Goal: Task Accomplishment & Management: Use online tool/utility

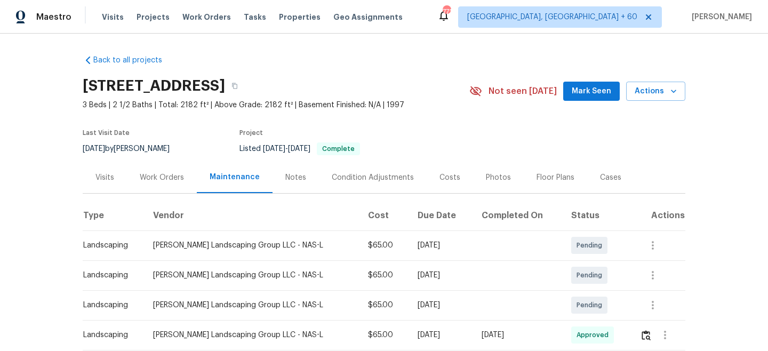
drag, startPoint x: 190, startPoint y: 14, endPoint x: 404, endPoint y: 11, distance: 213.9
click at [190, 14] on span "Work Orders" at bounding box center [206, 17] width 49 height 11
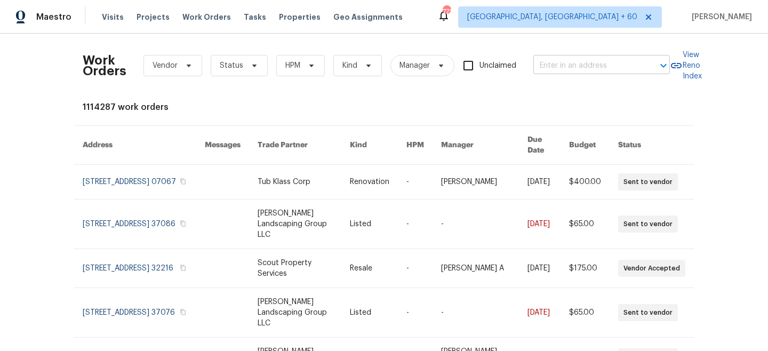
click at [553, 63] on input "text" at bounding box center [586, 66] width 107 height 17
paste input "[STREET_ADDRESS][PERSON_NAME]"
type input "[STREET_ADDRESS][PERSON_NAME]"
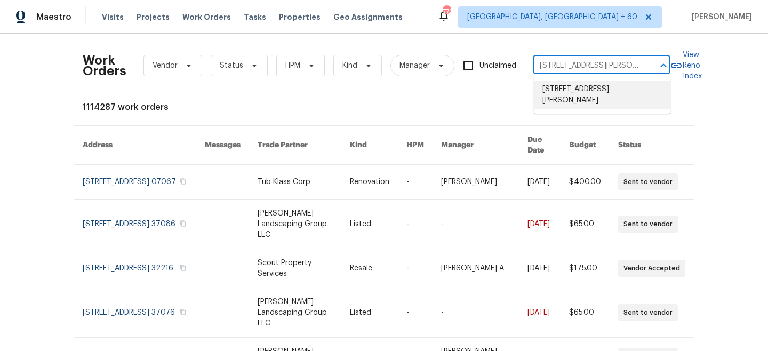
click at [598, 92] on li "[STREET_ADDRESS][PERSON_NAME]" at bounding box center [602, 95] width 137 height 29
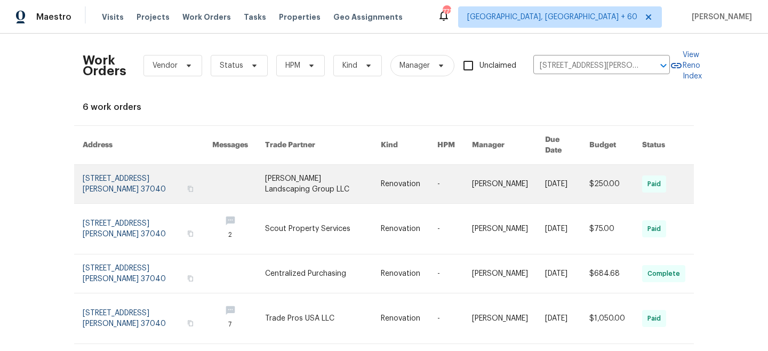
click at [300, 167] on link at bounding box center [323, 184] width 116 height 38
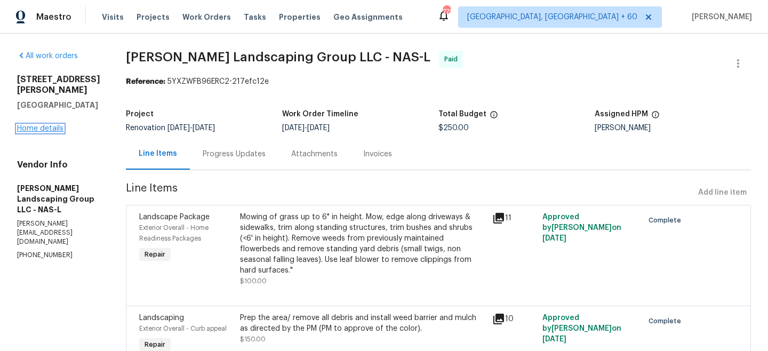
click at [52, 125] on link "Home details" at bounding box center [40, 128] width 46 height 7
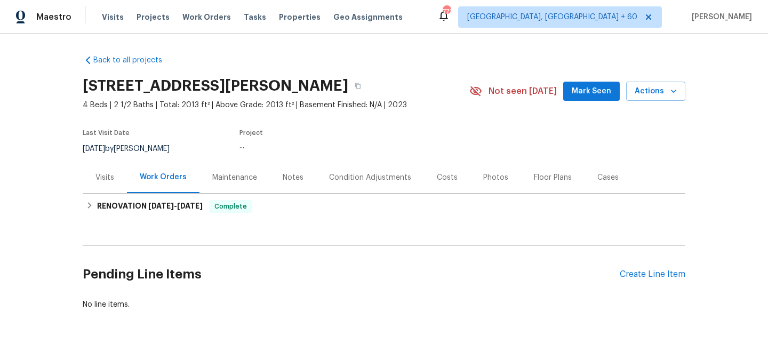
click at [244, 193] on div "Maintenance" at bounding box center [235, 177] width 70 height 31
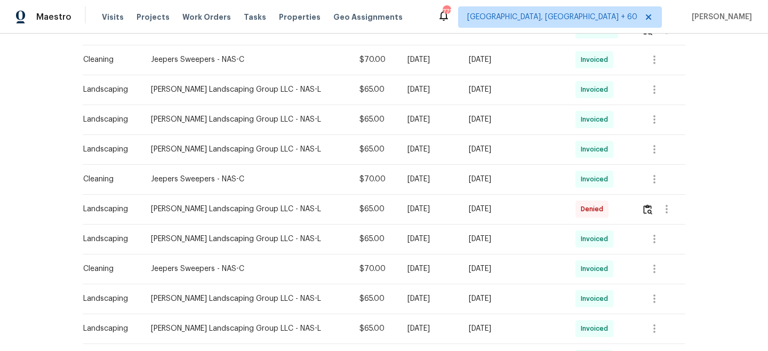
scroll to position [421, 0]
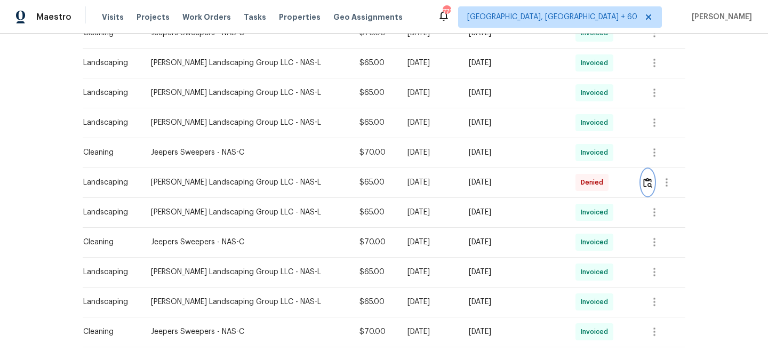
click at [643, 185] on img "button" at bounding box center [647, 183] width 9 height 10
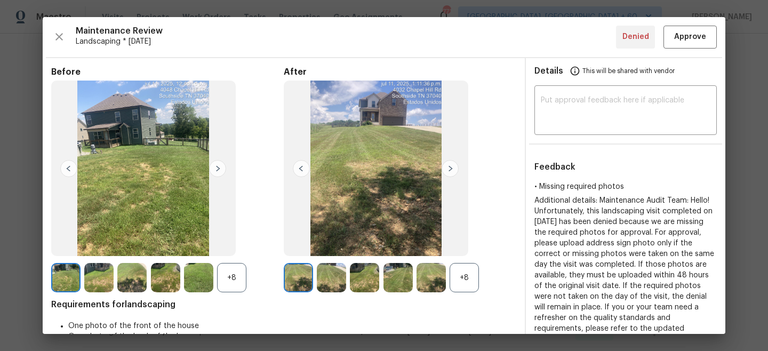
click at [450, 169] on img at bounding box center [450, 168] width 17 height 17
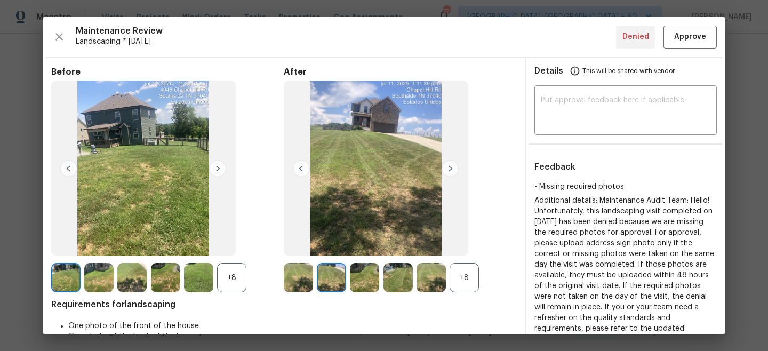
click at [450, 169] on img at bounding box center [450, 168] width 17 height 17
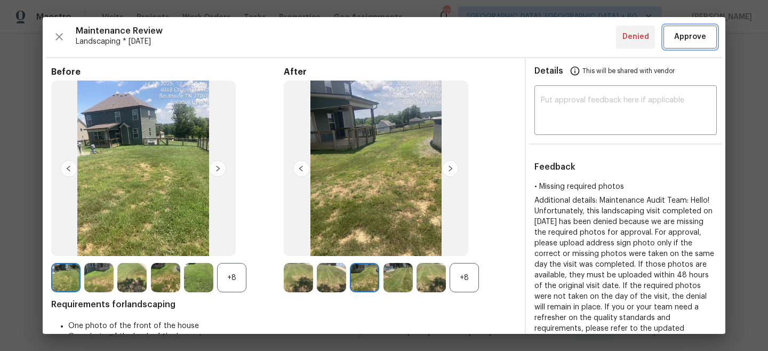
click at [704, 42] on span "Approve" at bounding box center [690, 36] width 32 height 13
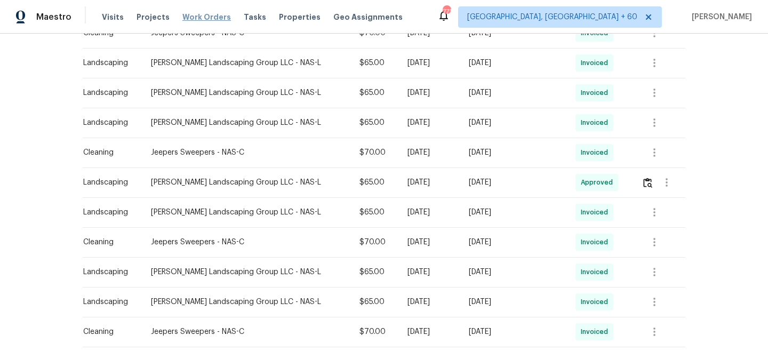
click at [210, 22] on span "Work Orders" at bounding box center [206, 17] width 49 height 11
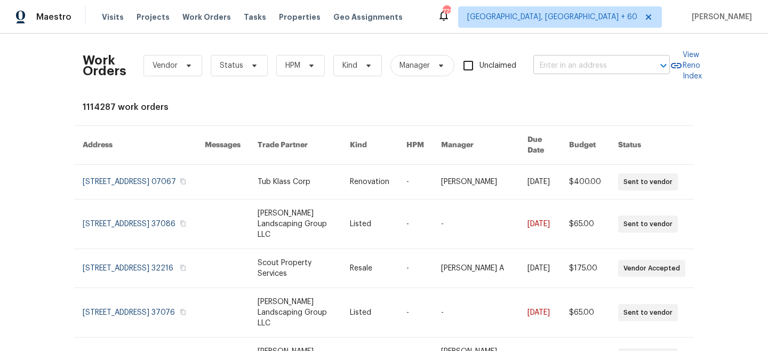
click at [615, 62] on input "text" at bounding box center [586, 66] width 107 height 17
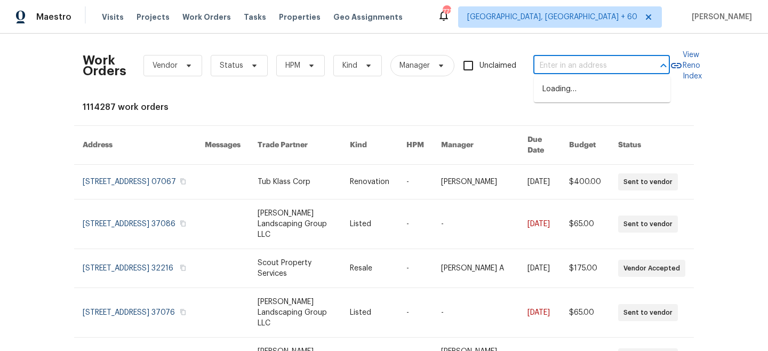
paste input "[STREET_ADDRESS]"
type input "[STREET_ADDRESS]"
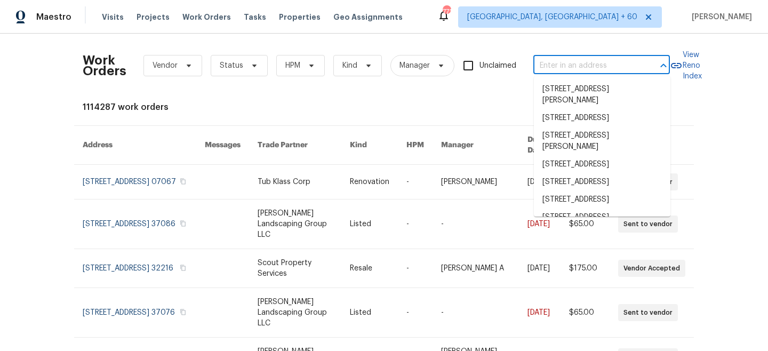
paste input "[STREET_ADDRESS]"
type input "[STREET_ADDRESS]"
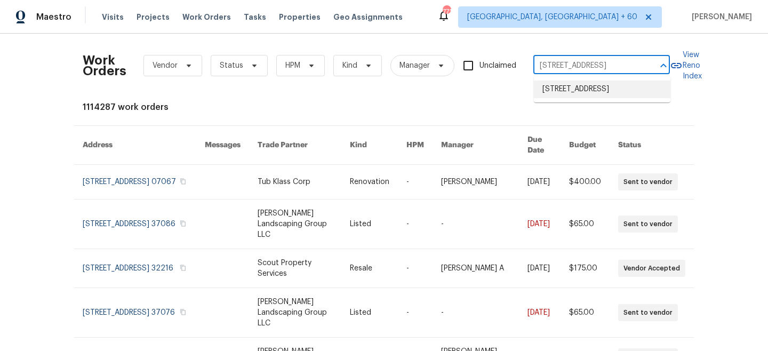
click at [574, 93] on li "[STREET_ADDRESS]" at bounding box center [602, 90] width 137 height 18
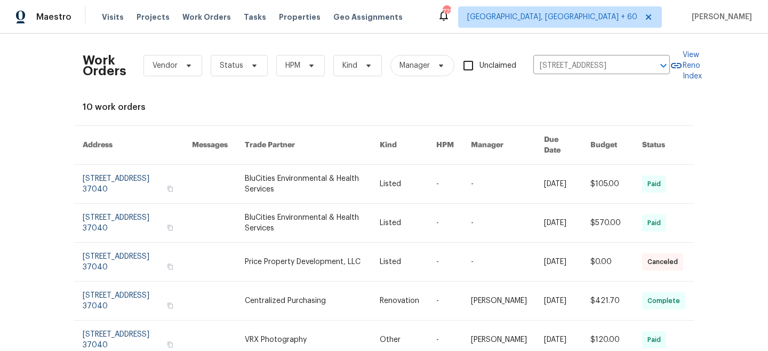
click at [333, 182] on link at bounding box center [312, 184] width 135 height 38
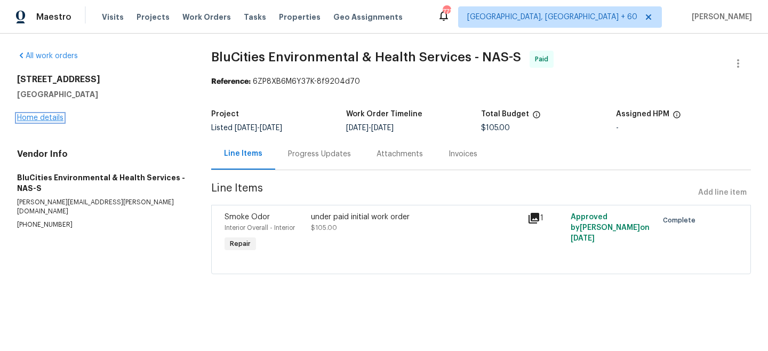
click at [46, 115] on link "Home details" at bounding box center [40, 117] width 46 height 7
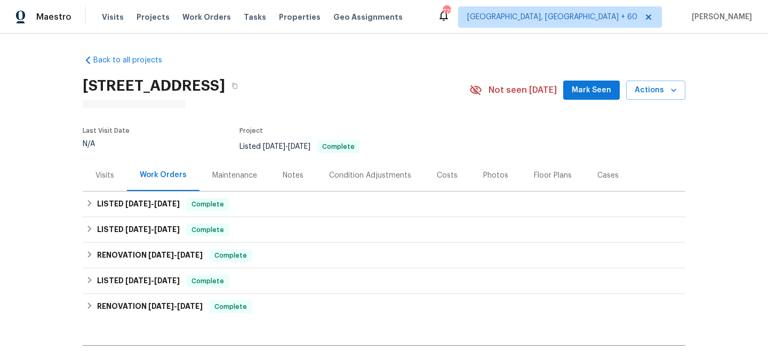
click at [239, 170] on div "Maintenance" at bounding box center [234, 175] width 45 height 11
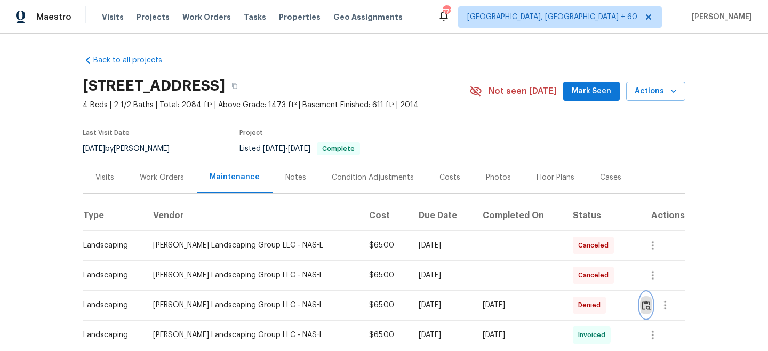
click at [642, 305] on img "button" at bounding box center [646, 305] width 9 height 10
click at [647, 300] on img "button" at bounding box center [646, 305] width 9 height 10
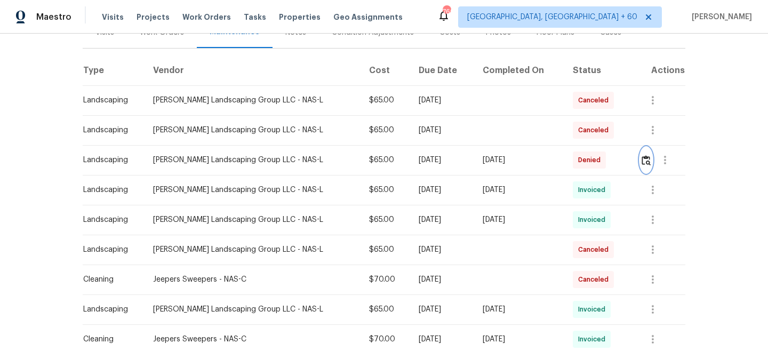
scroll to position [136, 0]
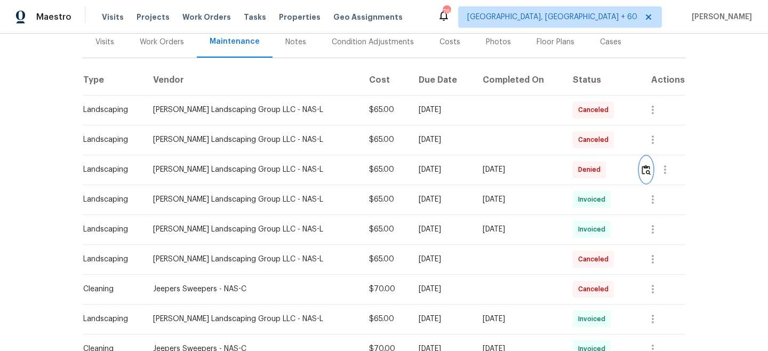
click at [644, 169] on img "button" at bounding box center [646, 170] width 9 height 10
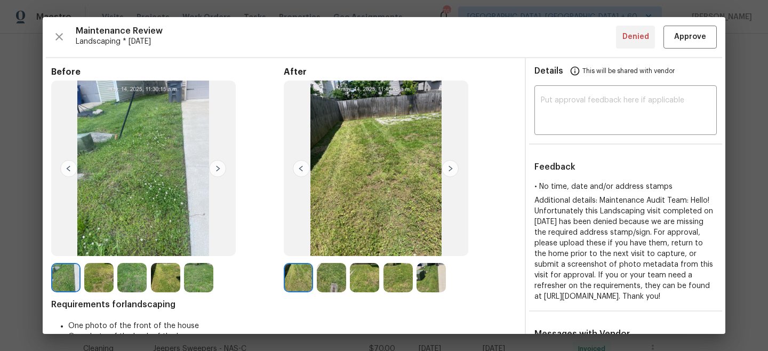
click at [220, 172] on img at bounding box center [217, 168] width 17 height 17
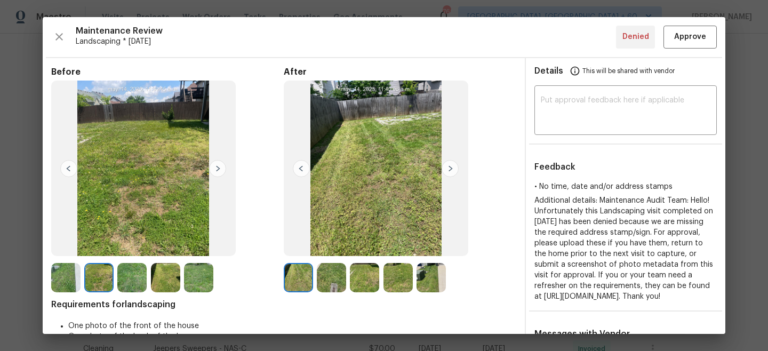
click at [453, 170] on img at bounding box center [450, 168] width 17 height 17
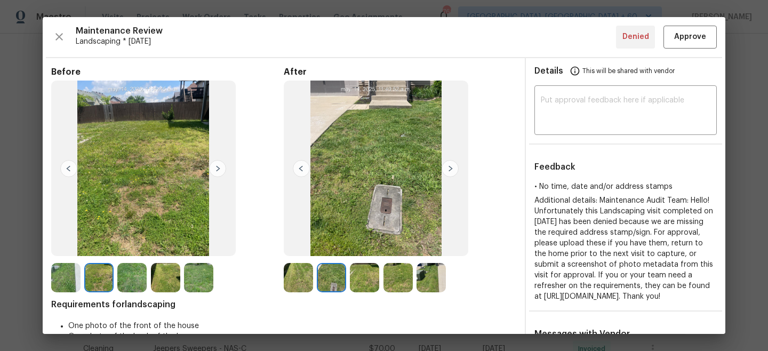
click at [453, 170] on img at bounding box center [450, 168] width 17 height 17
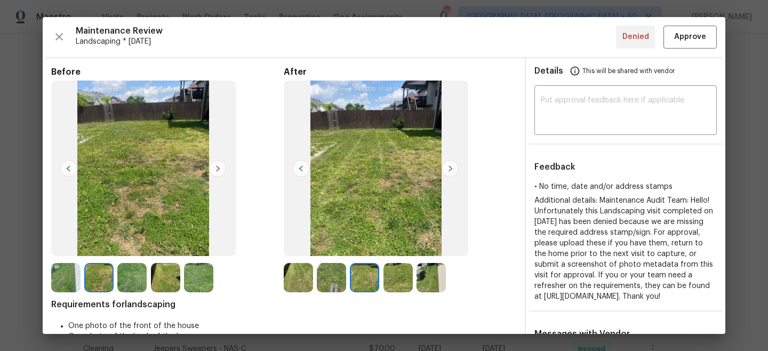
click at [216, 166] on img at bounding box center [217, 168] width 17 height 17
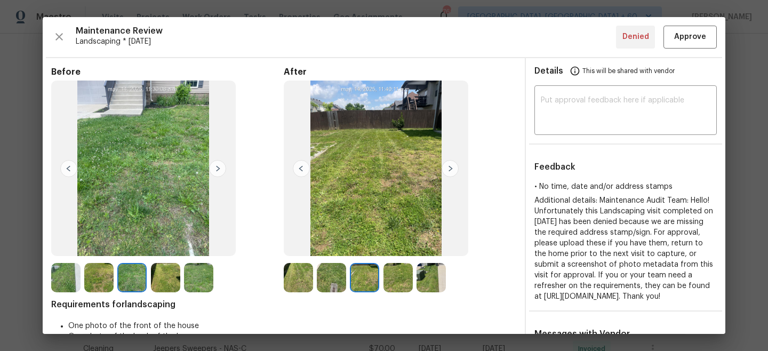
click at [216, 166] on img at bounding box center [217, 168] width 17 height 17
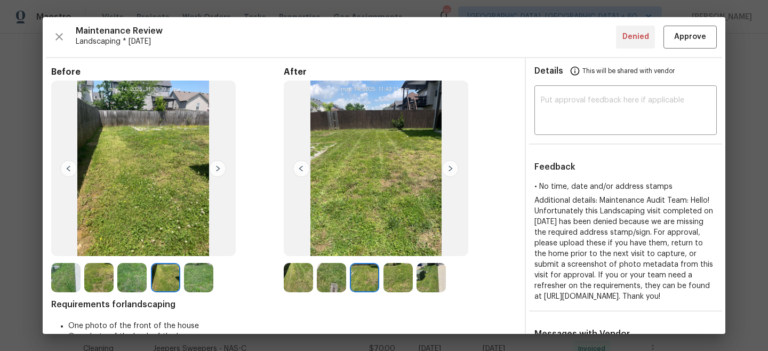
click at [456, 166] on img at bounding box center [450, 168] width 17 height 17
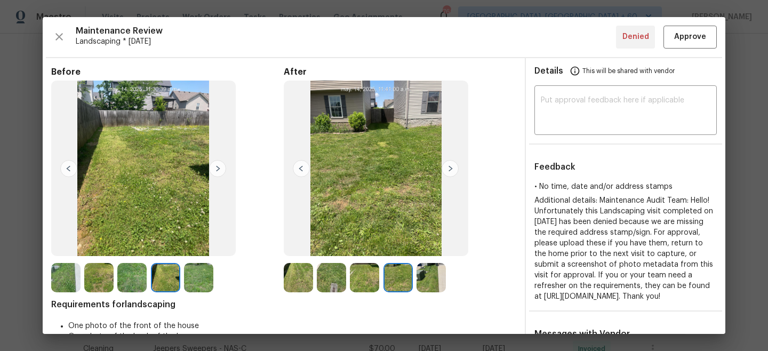
click at [214, 176] on img at bounding box center [217, 168] width 17 height 17
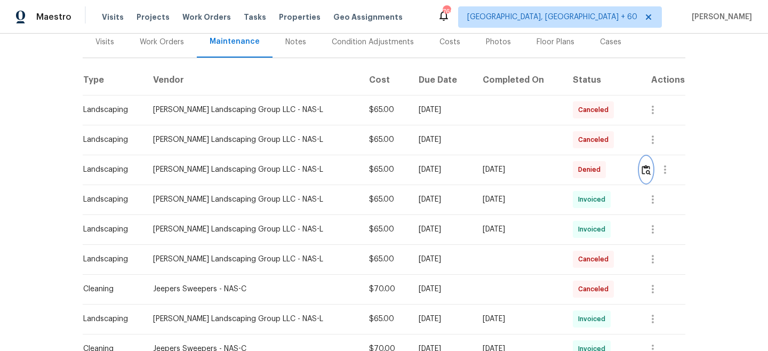
scroll to position [109, 0]
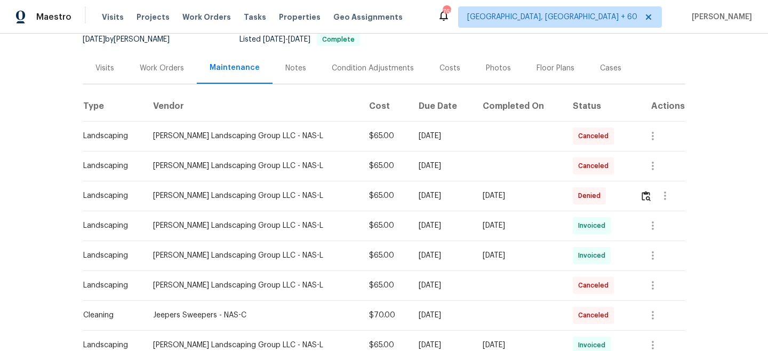
click at [162, 75] on div "Work Orders" at bounding box center [162, 67] width 70 height 31
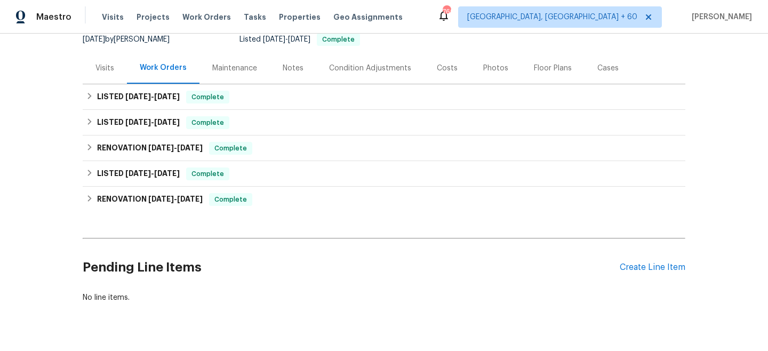
click at [660, 275] on div "Pending Line Items Create Line Item" at bounding box center [384, 268] width 603 height 50
click at [658, 273] on div "Pending Line Items Create Line Item" at bounding box center [384, 268] width 603 height 50
click at [655, 270] on div "Create Line Item" at bounding box center [653, 267] width 66 height 10
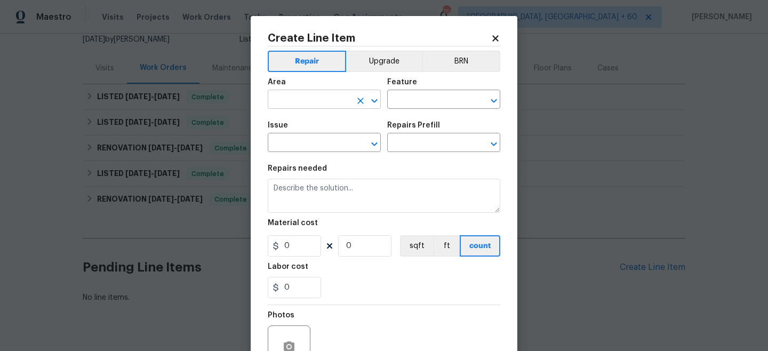
click at [302, 105] on input "text" at bounding box center [309, 100] width 83 height 17
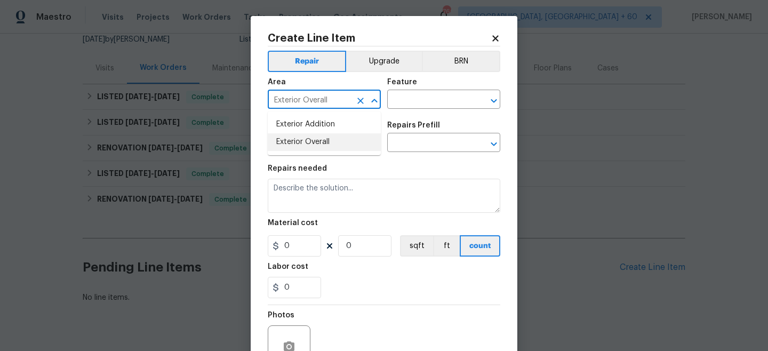
type input "Exterior Overall"
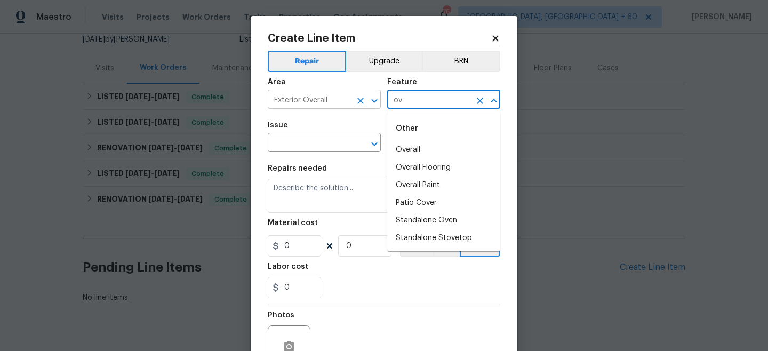
type input "o"
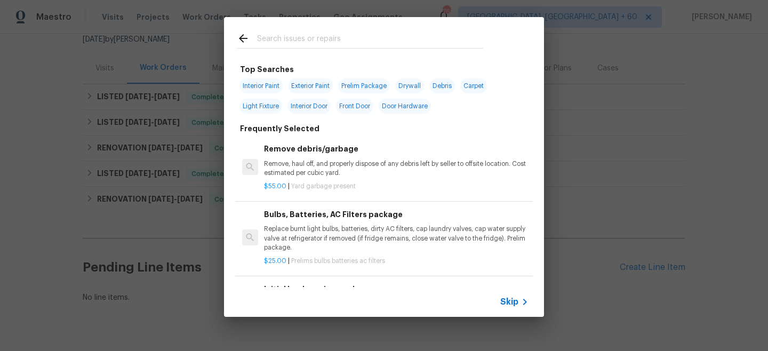
click at [507, 296] on div "Skip" at bounding box center [515, 302] width 31 height 13
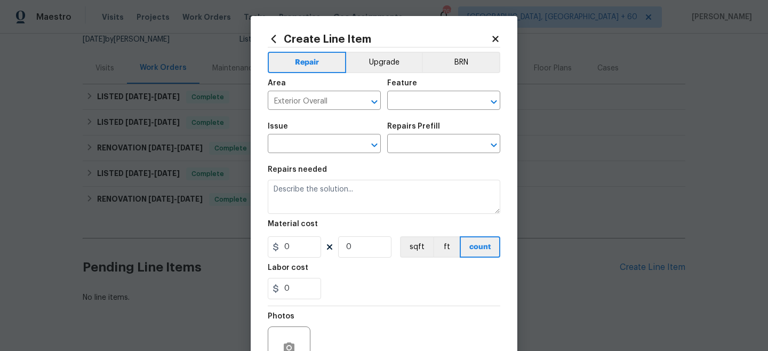
click at [427, 114] on div "Area Exterior Overall ​ Feature ​" at bounding box center [384, 94] width 233 height 43
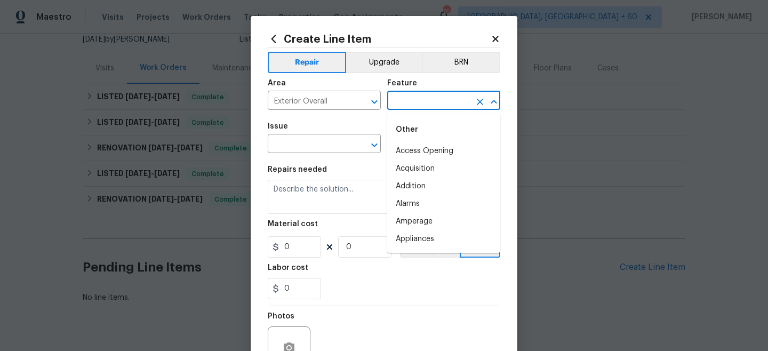
click at [424, 106] on input "text" at bounding box center [428, 101] width 83 height 17
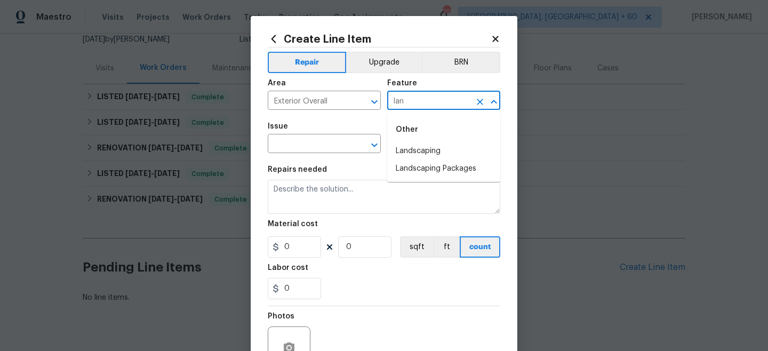
type input "land"
click at [417, 148] on li "Landscaping" at bounding box center [443, 151] width 113 height 18
type input "Landscaping"
click at [292, 140] on input "text" at bounding box center [309, 145] width 83 height 17
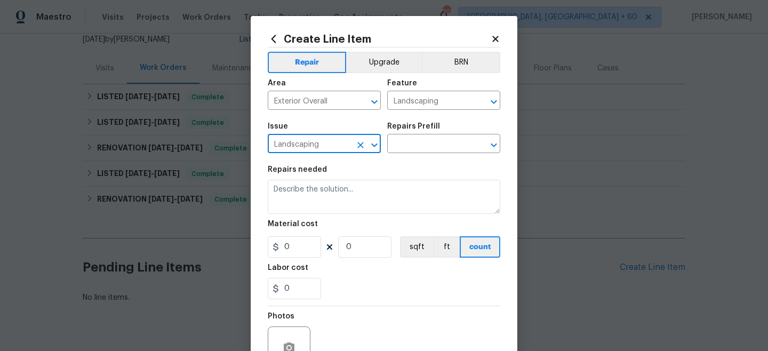
type input "Landscaping"
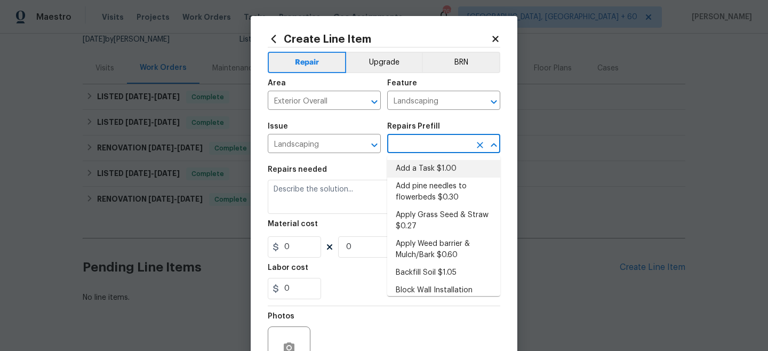
click at [438, 169] on li "Add a Task $1.00" at bounding box center [443, 169] width 113 height 18
type input "Add a Task $1.00"
type textarea "HPM to detail"
type input "1"
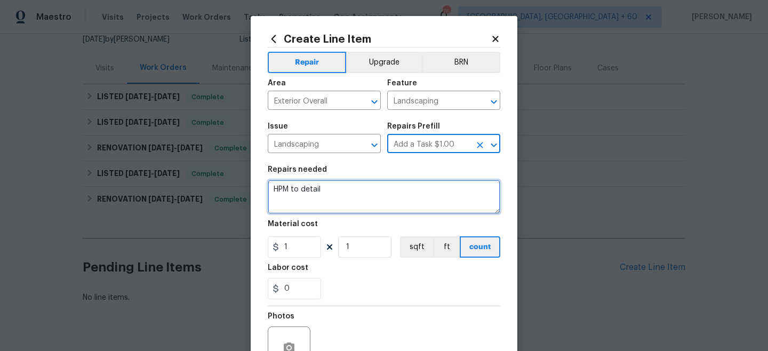
click at [344, 198] on textarea "HPM to detail" at bounding box center [384, 197] width 233 height 34
drag, startPoint x: 347, startPoint y: 196, endPoint x: 243, endPoint y: 181, distance: 105.0
click at [243, 181] on div "Create Line Item Repair Upgrade BRN Area Exterior Overall ​ Feature Landscaping…" at bounding box center [384, 175] width 768 height 351
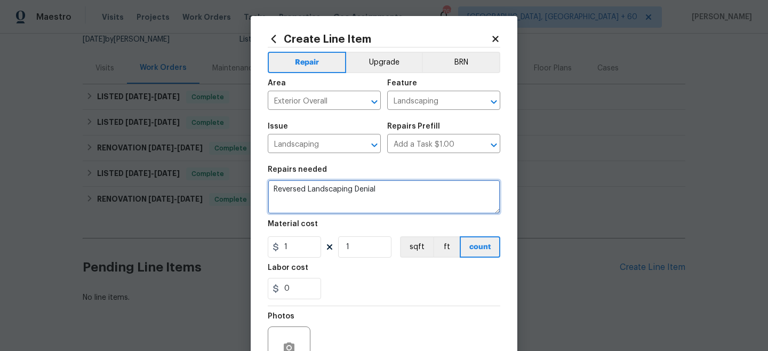
type textarea "Reversed Landscaping Denial"
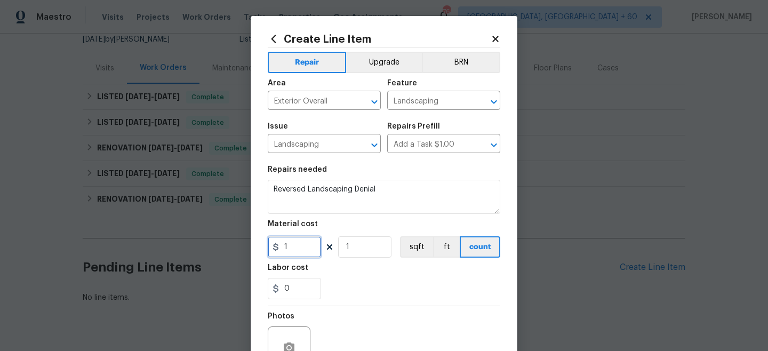
click at [299, 251] on input "1" at bounding box center [294, 246] width 53 height 21
type input "65"
click at [428, 308] on div "Photos" at bounding box center [384, 340] width 233 height 69
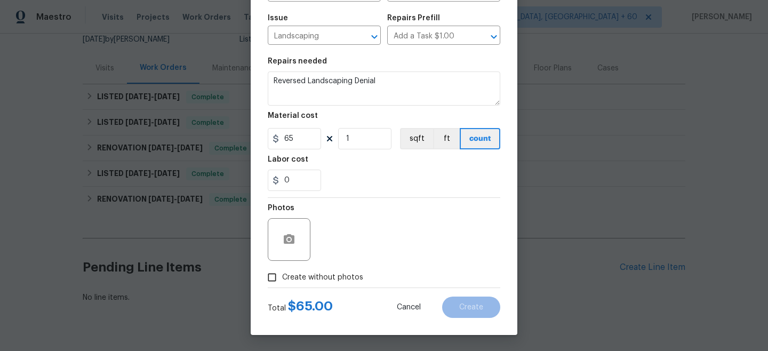
click at [333, 279] on span "Create without photos" at bounding box center [322, 277] width 81 height 11
click at [282, 279] on input "Create without photos" at bounding box center [272, 277] width 20 height 20
checkbox input "true"
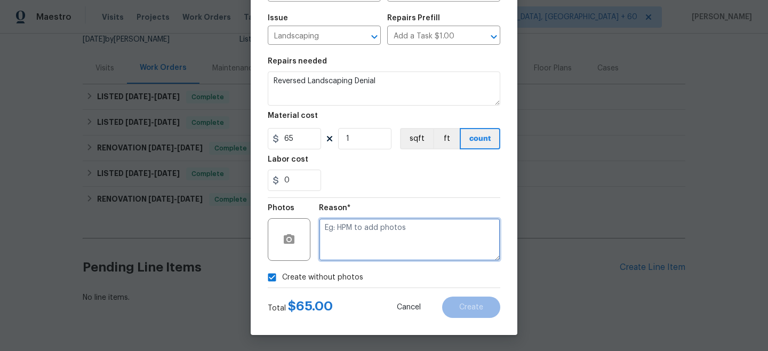
click at [355, 260] on textarea at bounding box center [409, 239] width 181 height 43
type textarea "n/a"
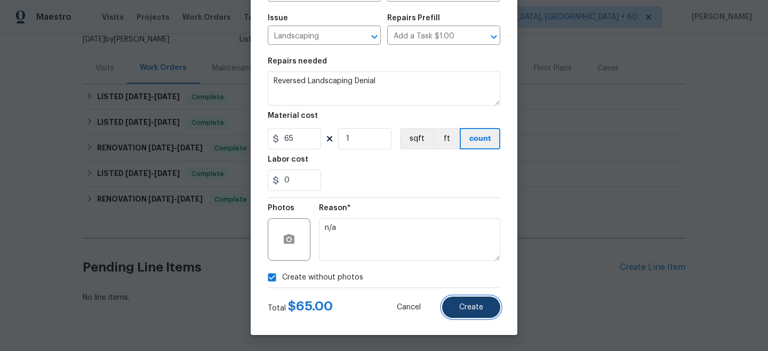
click at [453, 304] on button "Create" at bounding box center [471, 307] width 58 height 21
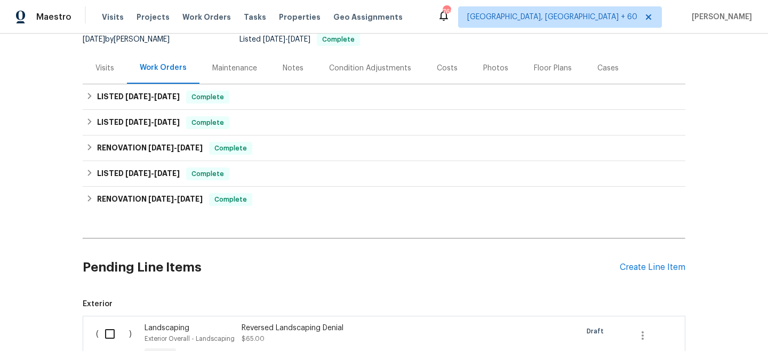
click at [103, 339] on input "checkbox" at bounding box center [114, 334] width 30 height 22
checkbox input "true"
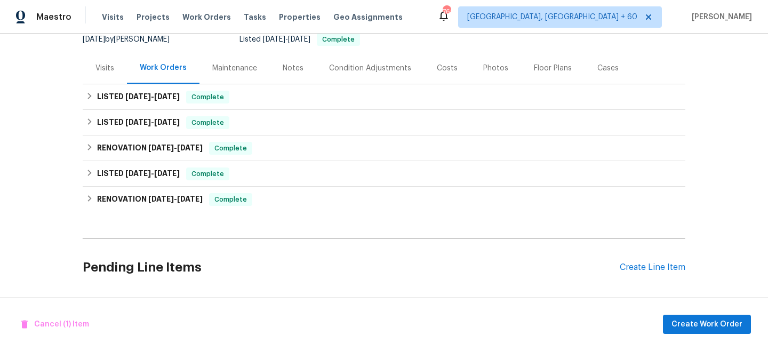
click at [688, 335] on div "Cancel (1) Item Create Work Order" at bounding box center [384, 324] width 768 height 54
click at [684, 333] on button "Create Work Order" at bounding box center [707, 325] width 88 height 20
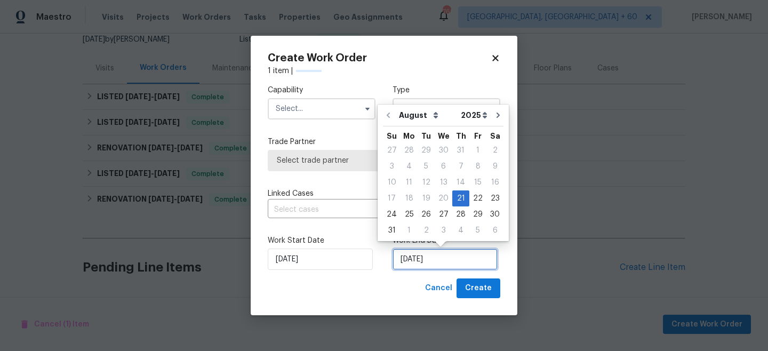
click at [436, 268] on input "[DATE]" at bounding box center [445, 259] width 105 height 21
click at [439, 83] on div "Capability Type" at bounding box center [384, 102] width 233 height 52
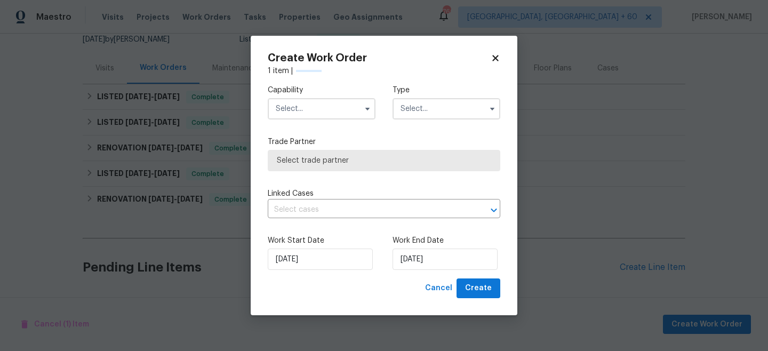
click at [433, 107] on input "text" at bounding box center [447, 108] width 108 height 21
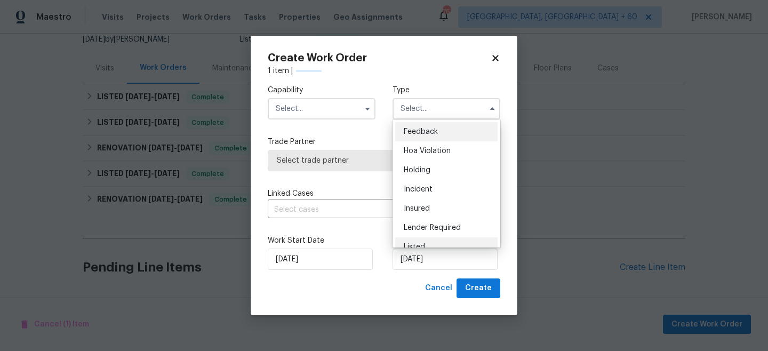
click at [428, 240] on div "Listed" at bounding box center [446, 246] width 102 height 19
type input "Listed"
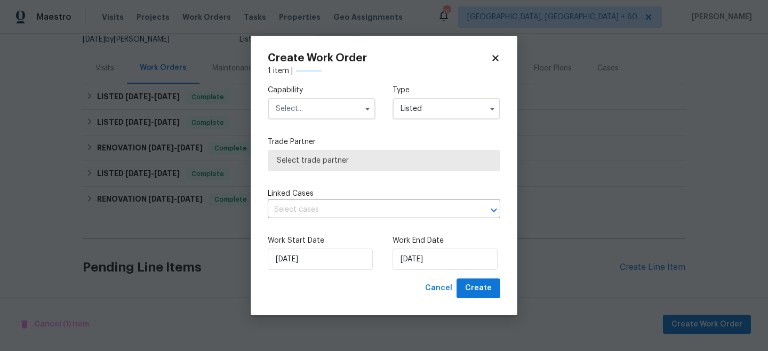
click at [314, 107] on input "text" at bounding box center [322, 108] width 108 height 21
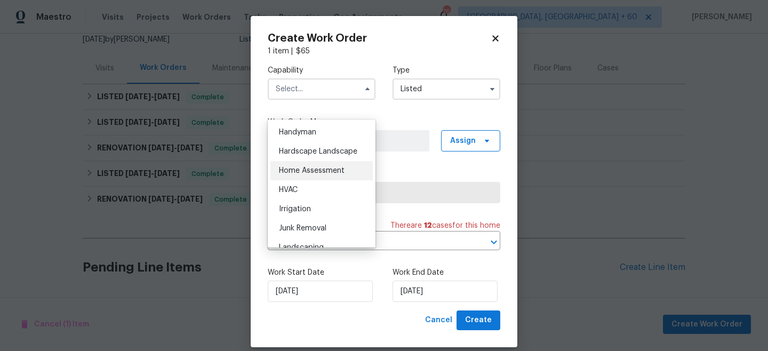
scroll to position [588, 0]
click at [316, 154] on div "Hardscape Landscape" at bounding box center [321, 149] width 102 height 19
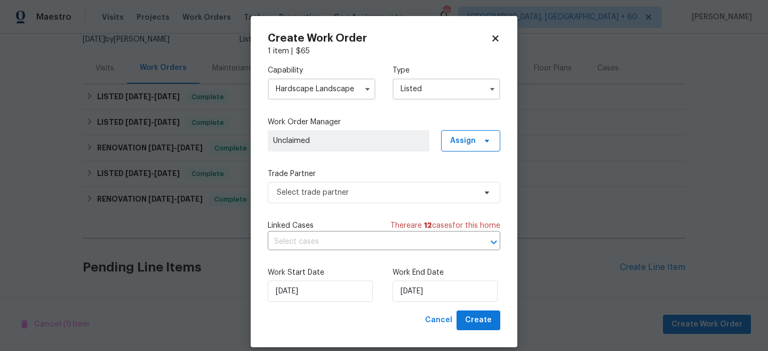
click at [317, 79] on input "Hardscape Landscape" at bounding box center [322, 88] width 108 height 21
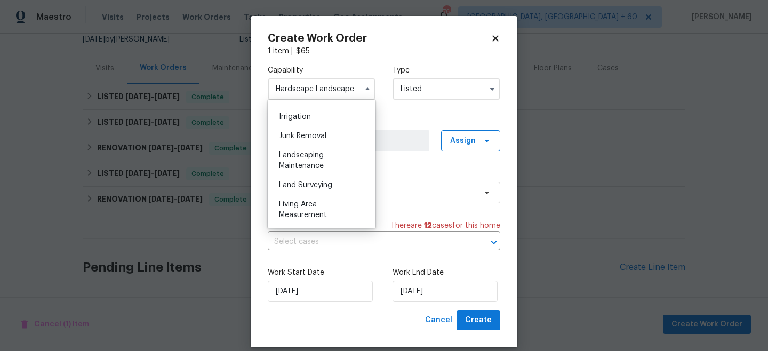
scroll to position [678, 0]
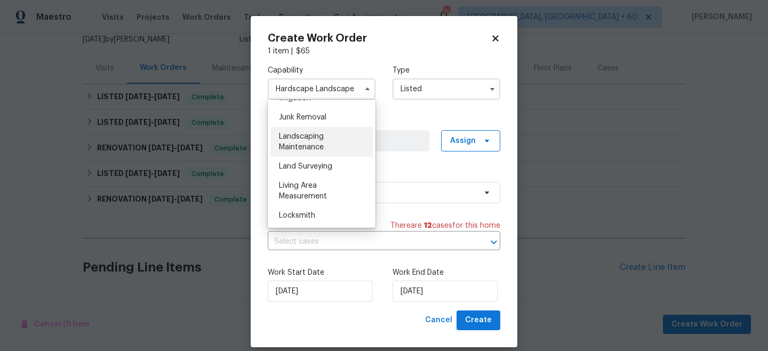
click at [308, 144] on span "Landscaping Maintenance" at bounding box center [301, 142] width 45 height 18
type input "Landscaping Maintenance"
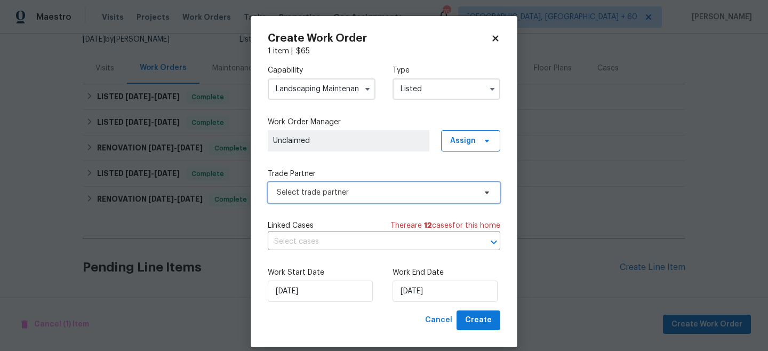
click at [332, 197] on span "Select trade partner" at bounding box center [376, 192] width 199 height 11
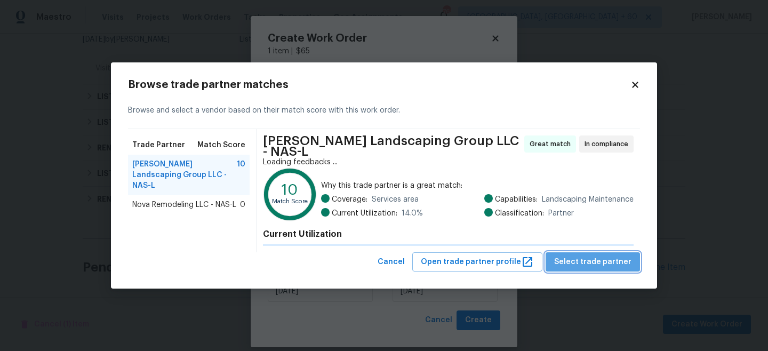
click at [608, 262] on span "Select trade partner" at bounding box center [592, 262] width 77 height 13
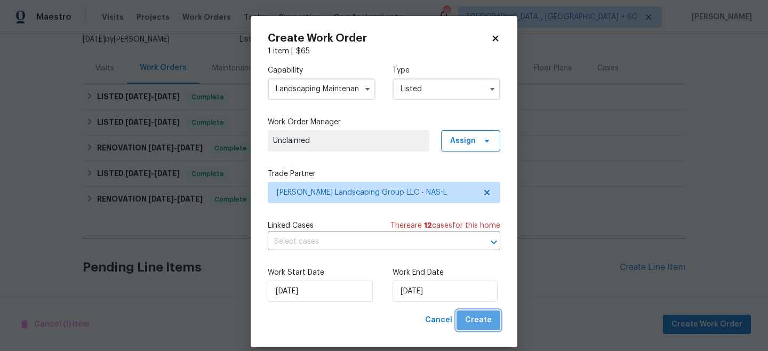
click at [486, 324] on span "Create" at bounding box center [478, 320] width 27 height 13
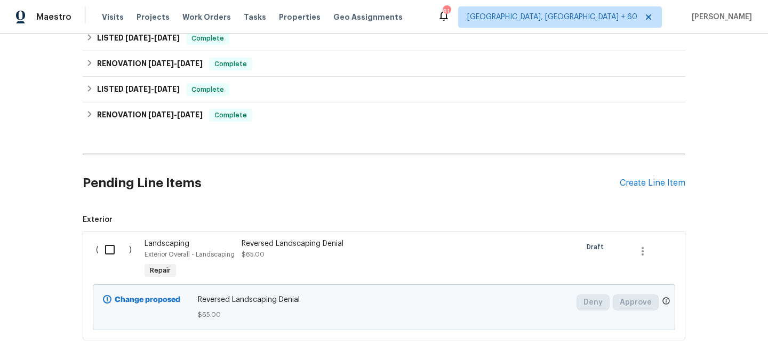
scroll to position [256, 0]
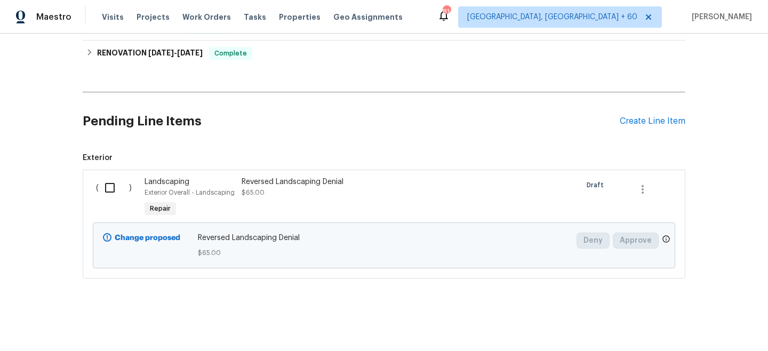
click at [113, 197] on input "checkbox" at bounding box center [114, 188] width 30 height 22
checkbox input "true"
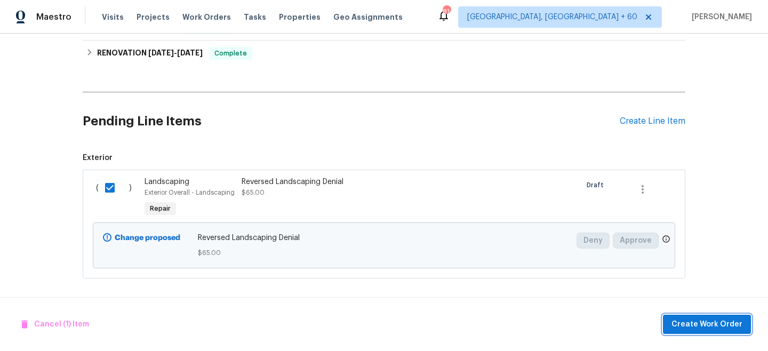
click at [704, 328] on span "Create Work Order" at bounding box center [707, 324] width 71 height 13
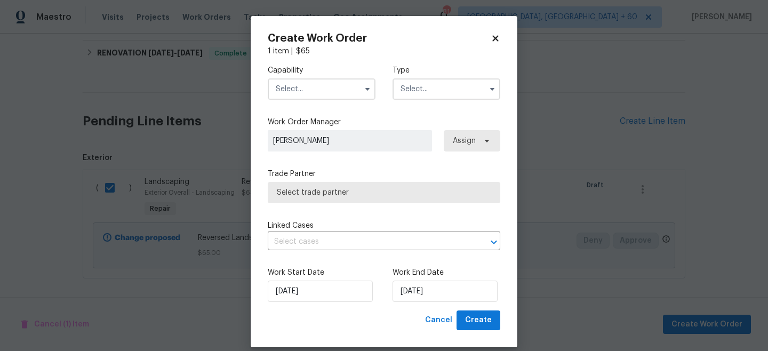
click at [436, 103] on div "Capability Type" at bounding box center [384, 83] width 233 height 52
click at [428, 96] on input "text" at bounding box center [447, 88] width 108 height 21
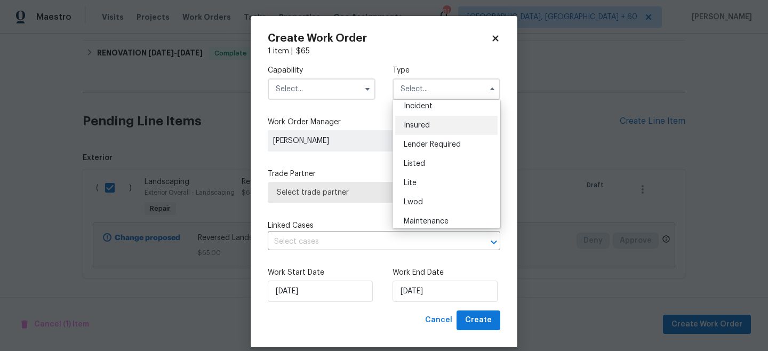
scroll to position [63, 0]
click at [419, 169] on div "Listed" at bounding box center [446, 164] width 102 height 19
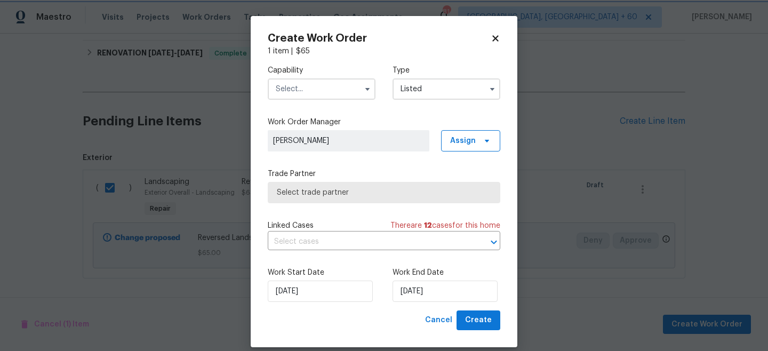
type input "Listed"
click at [315, 86] on input "text" at bounding box center [322, 88] width 108 height 21
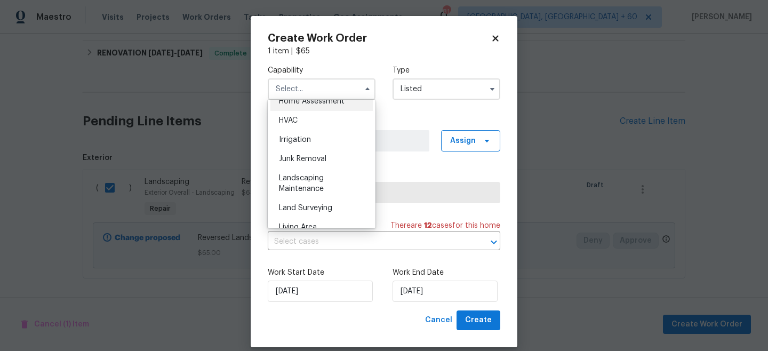
scroll to position [637, 0]
click at [307, 187] on span "Landscaping Maintenance" at bounding box center [301, 182] width 45 height 18
type input "Landscaping Maintenance"
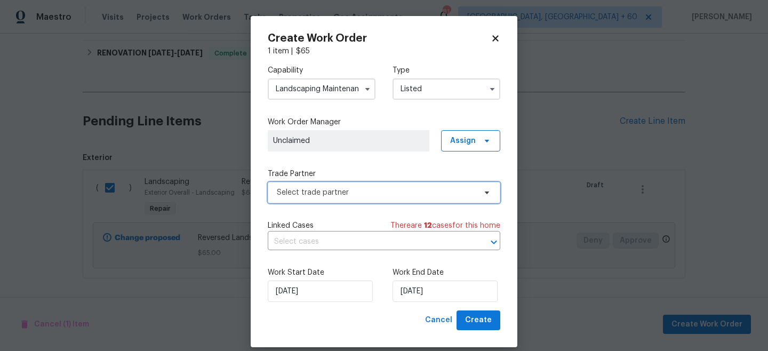
click at [340, 188] on span "Select trade partner" at bounding box center [376, 192] width 199 height 11
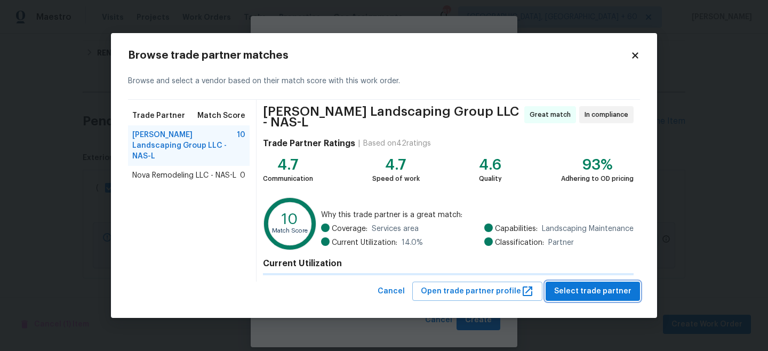
click at [588, 292] on span "Select trade partner" at bounding box center [592, 291] width 77 height 13
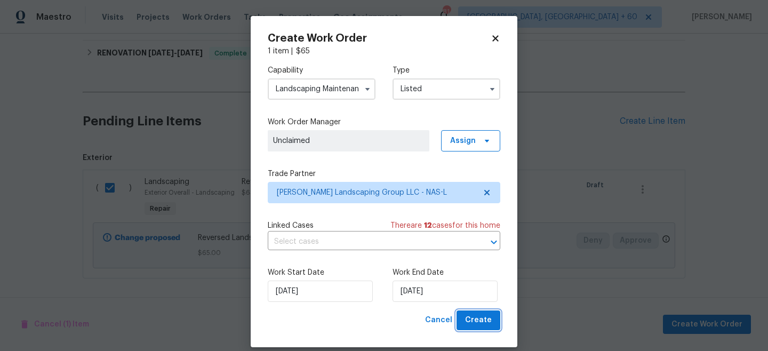
click at [490, 323] on span "Create" at bounding box center [478, 320] width 27 height 13
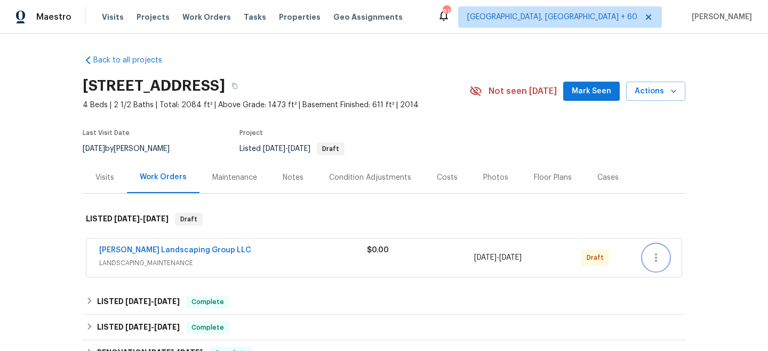
click at [666, 263] on button "button" at bounding box center [656, 258] width 26 height 26
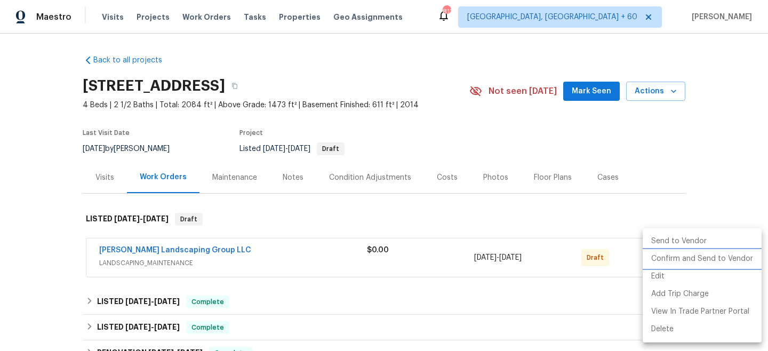
click at [690, 262] on li "Confirm and Send to Vendor" at bounding box center [702, 259] width 119 height 18
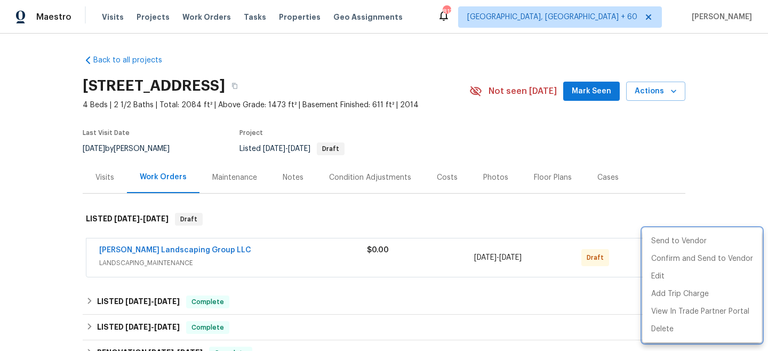
click at [710, 129] on div at bounding box center [384, 175] width 768 height 351
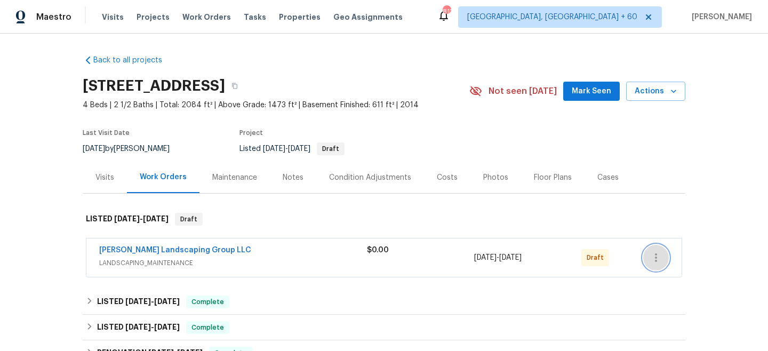
click at [663, 256] on button "button" at bounding box center [656, 258] width 26 height 26
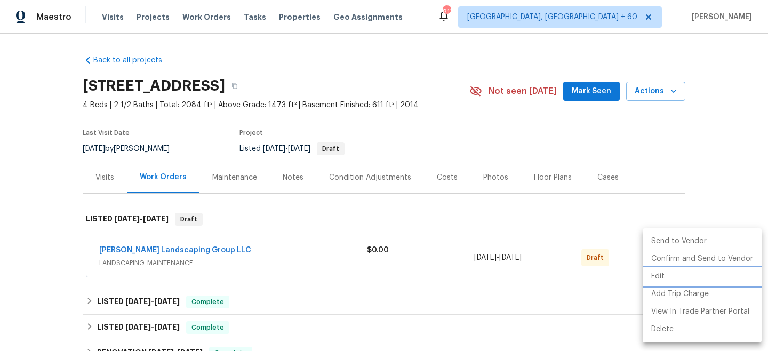
click at [692, 268] on li "Edit" at bounding box center [702, 277] width 119 height 18
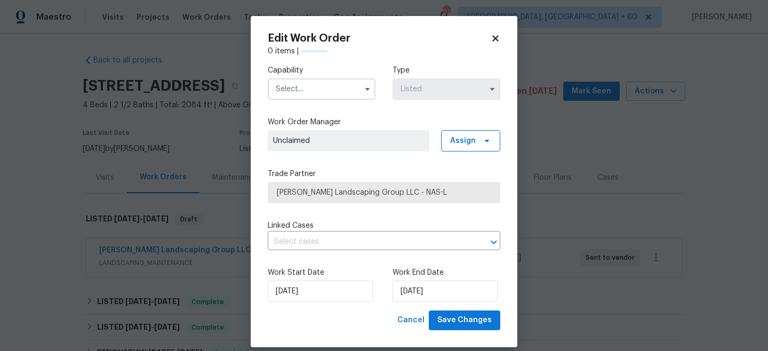
click at [492, 36] on icon at bounding box center [496, 39] width 10 height 10
